Goal: Task Accomplishment & Management: Manage account settings

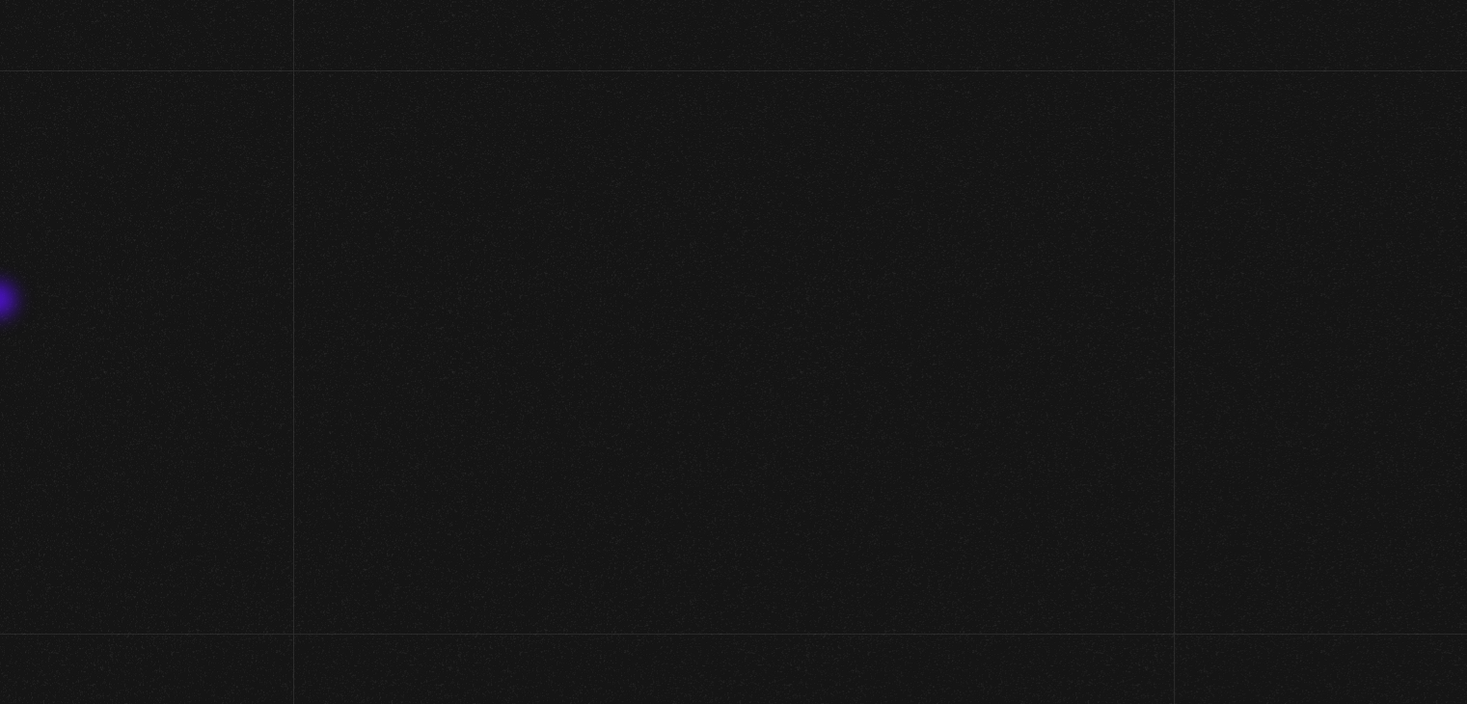
drag, startPoint x: 0, startPoint y: 0, endPoint x: 0, endPoint y: 302, distance: 301.8
click at [0, 302] on section "Bienvenidos a La Caja de Pandora" at bounding box center [733, 352] width 1467 height 704
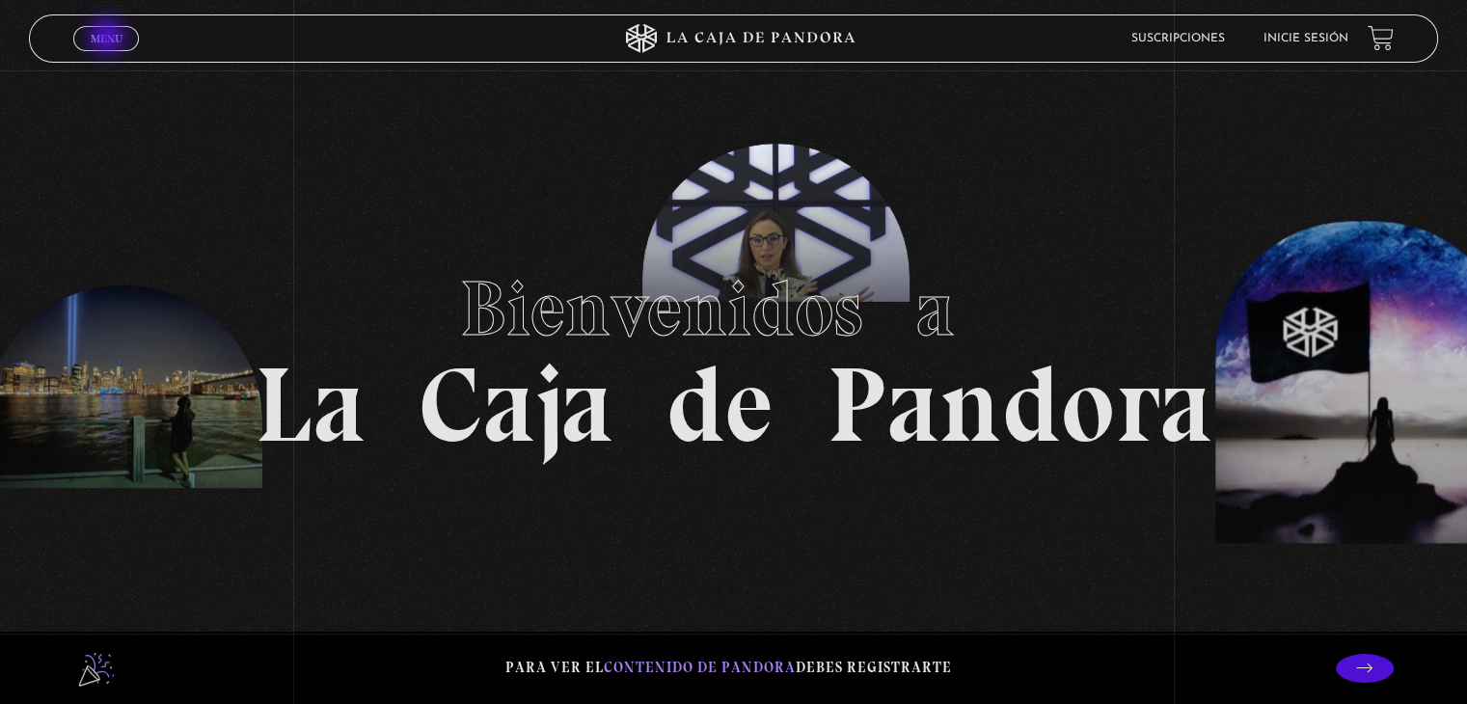
click at [109, 39] on span "Menu" at bounding box center [107, 39] width 32 height 12
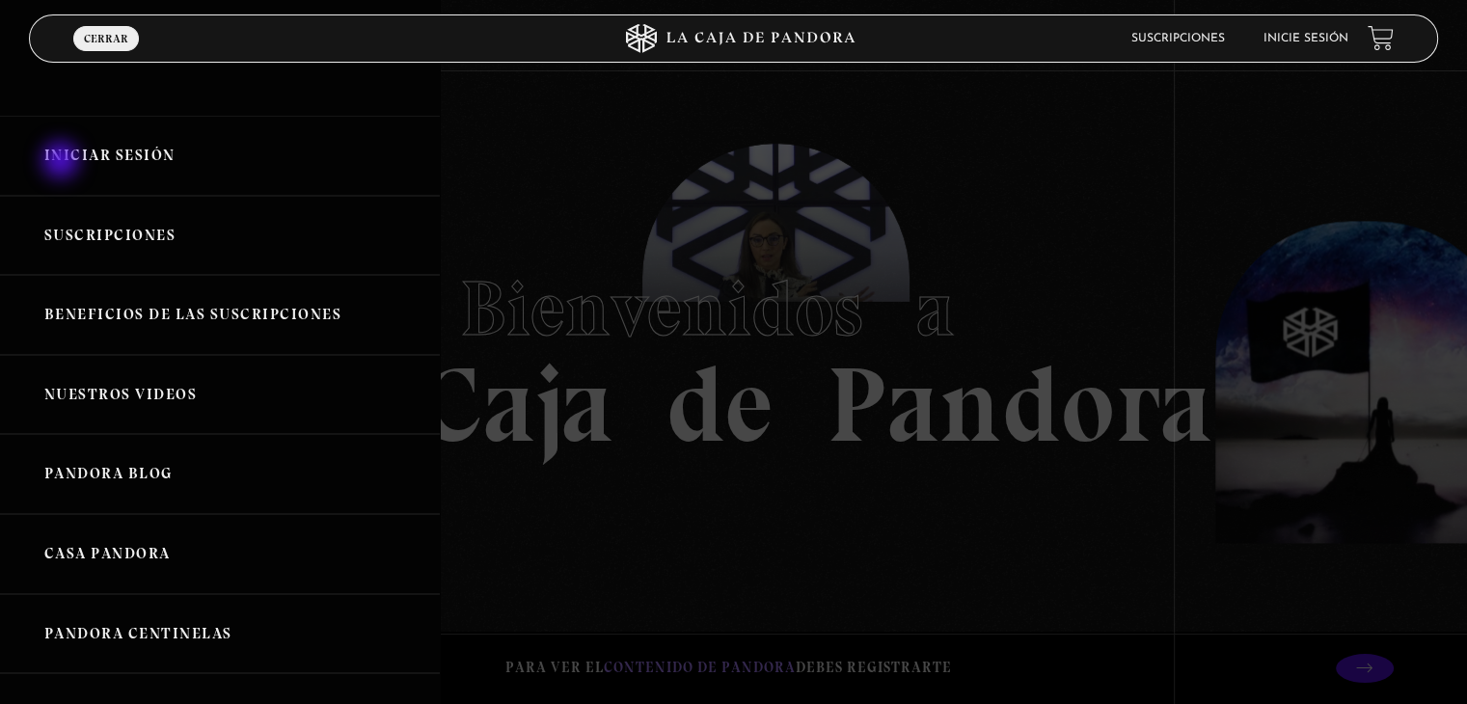
click at [64, 159] on link "Iniciar Sesión" at bounding box center [220, 156] width 440 height 80
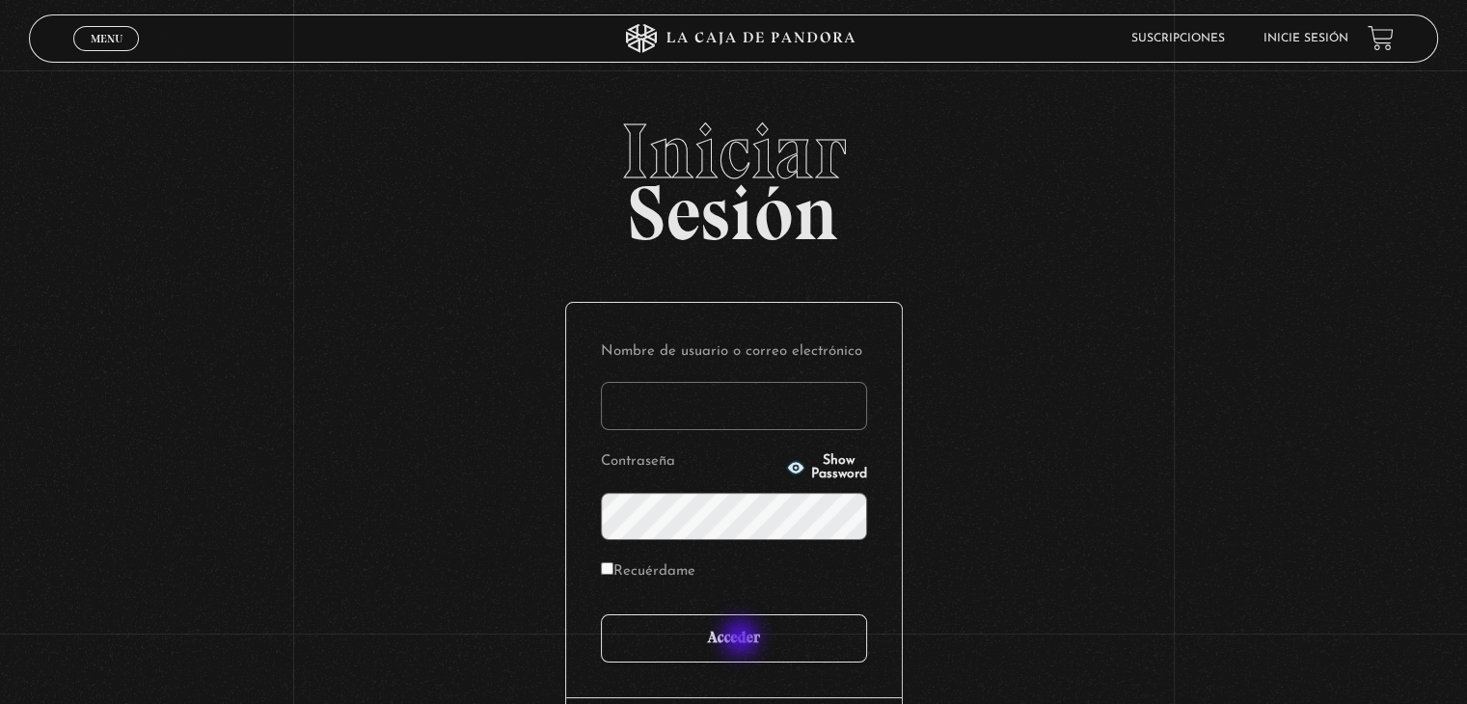
type input "[EMAIL_ADDRESS][DOMAIN_NAME]"
click at [741, 634] on input "Acceder" at bounding box center [734, 638] width 266 height 48
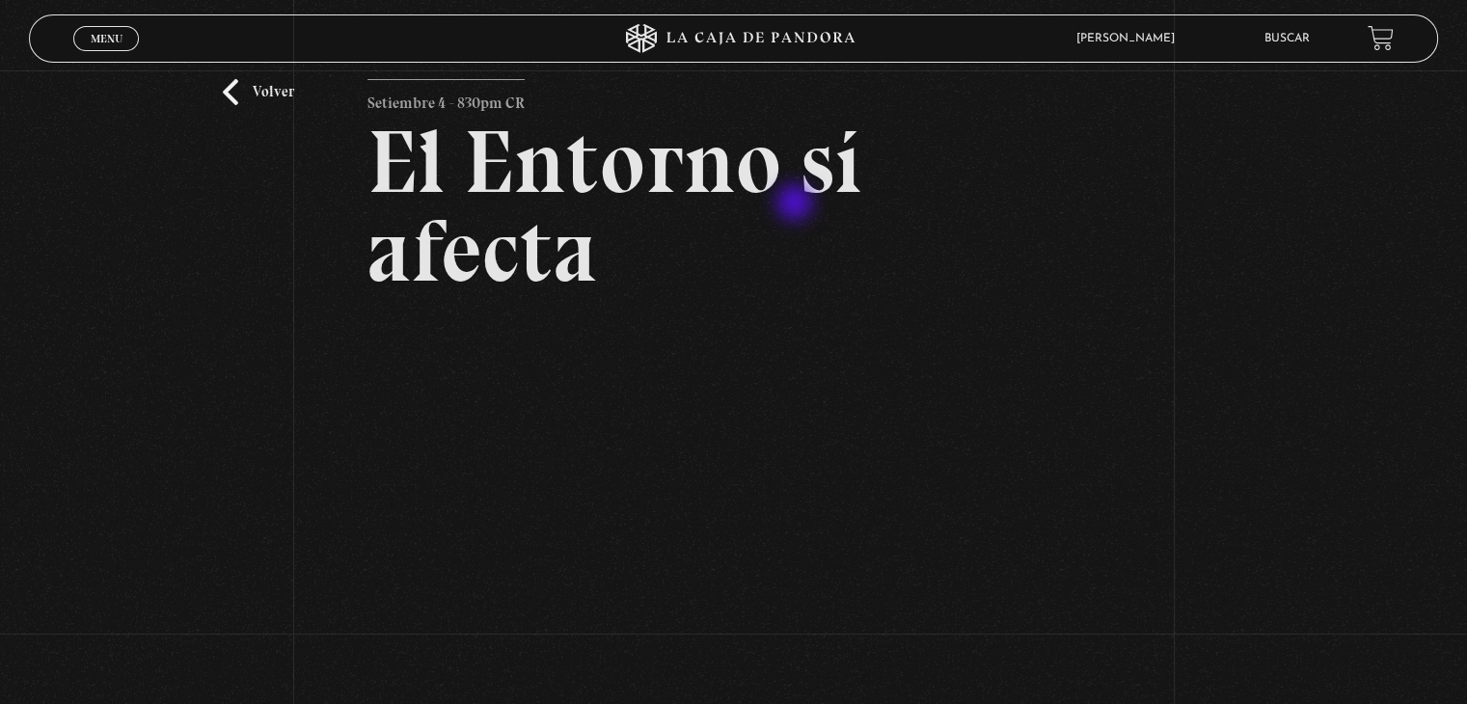
scroll to position [96, 0]
